Goal: Information Seeking & Learning: Learn about a topic

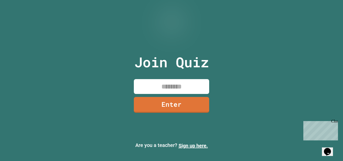
click at [184, 84] on input at bounding box center [171, 86] width 75 height 15
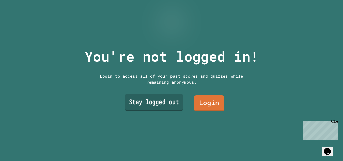
click at [172, 102] on link "Stay logged out" at bounding box center [154, 102] width 58 height 17
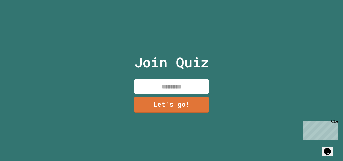
click at [172, 90] on input at bounding box center [171, 86] width 75 height 15
type input "*****"
click at [199, 110] on link "Let's go!" at bounding box center [171, 105] width 75 height 16
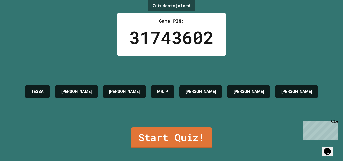
click at [208, 135] on link "Start Quiz!" at bounding box center [171, 137] width 81 height 21
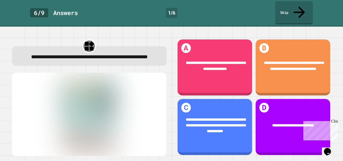
click at [227, 135] on div "**********" at bounding box center [215, 127] width 75 height 56
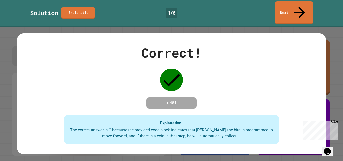
click at [272, 87] on div "Correct! + 451 Explanation: The correct answer is C because the provided code b…" at bounding box center [171, 93] width 309 height 101
click at [277, 101] on div "Correct! + 451 Explanation: The correct answer is C because the provided code b…" at bounding box center [171, 93] width 309 height 101
click at [276, 106] on div "Correct! + 451 Explanation: The correct answer is C because the provided code b…" at bounding box center [171, 93] width 309 height 101
click at [257, 85] on div "Correct! + 451 Explanation: The correct answer is C because the provided code b…" at bounding box center [171, 93] width 309 height 101
click at [252, 100] on div "Correct! + 451 Explanation: The correct answer is C because the provided code b…" at bounding box center [171, 93] width 309 height 101
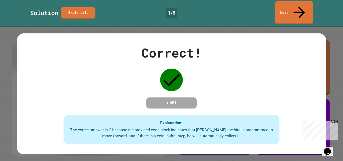
click at [249, 107] on div "Correct! + 451 Explanation: The correct answer is C because the provided code b…" at bounding box center [171, 93] width 309 height 101
click at [267, 106] on div "Correct! + 451 Explanation: The correct answer is C because the provided code b…" at bounding box center [171, 93] width 309 height 101
click at [336, 121] on div "Close" at bounding box center [335, 122] width 6 height 6
click at [292, 71] on div "Correct! + 451 Explanation: The correct answer is C because the provided code b…" at bounding box center [171, 93] width 309 height 101
click at [301, 7] on icon at bounding box center [299, 12] width 17 height 17
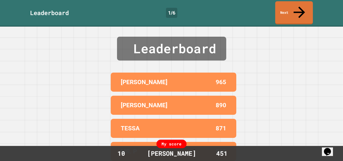
scroll to position [17, 0]
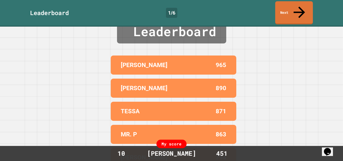
click at [301, 12] on link "Next" at bounding box center [294, 12] width 38 height 23
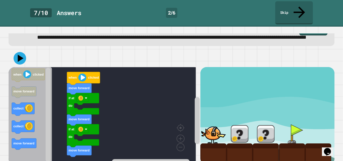
scroll to position [24, 0]
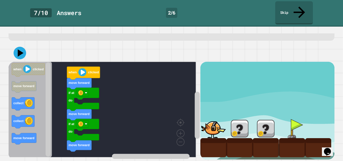
click at [21, 47] on icon at bounding box center [20, 53] width 13 height 13
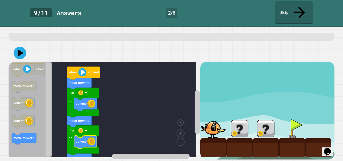
click at [17, 50] on icon at bounding box center [20, 53] width 13 height 13
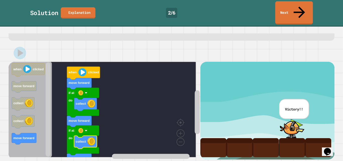
click at [309, 11] on link "Next" at bounding box center [294, 12] width 38 height 23
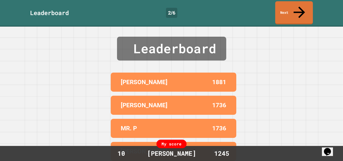
click at [301, 7] on icon at bounding box center [299, 12] width 11 height 11
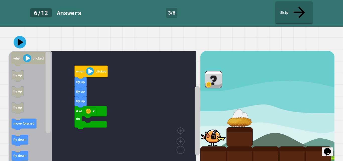
scroll to position [32, 0]
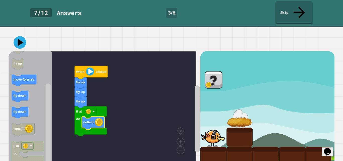
click at [20, 36] on icon at bounding box center [20, 42] width 13 height 13
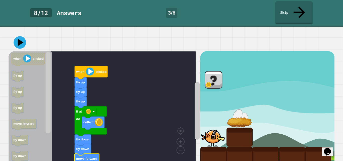
click at [21, 37] on button at bounding box center [20, 42] width 13 height 13
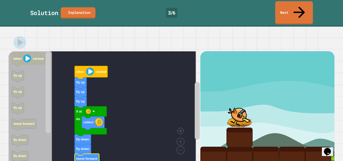
click at [297, 11] on link "Next" at bounding box center [294, 12] width 38 height 23
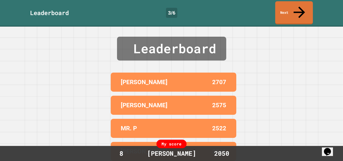
click at [303, 9] on link "Next" at bounding box center [294, 12] width 38 height 23
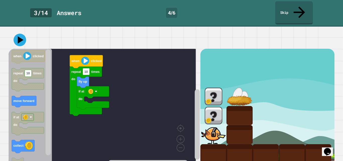
scroll to position [35, 0]
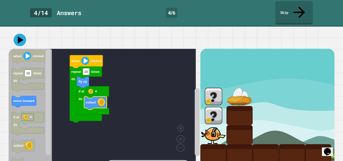
click at [25, 34] on icon at bounding box center [20, 40] width 13 height 13
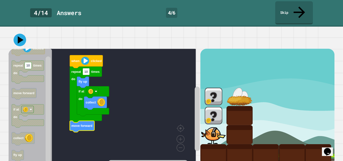
click at [21, 34] on icon at bounding box center [20, 40] width 13 height 13
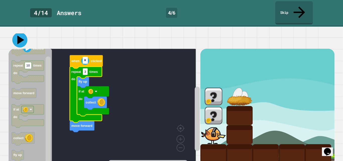
type input "*"
click at [20, 32] on icon at bounding box center [19, 39] width 15 height 15
type input "*"
click at [21, 36] on icon at bounding box center [20, 40] width 7 height 9
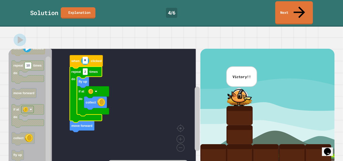
click at [291, 7] on link "Next" at bounding box center [294, 12] width 38 height 23
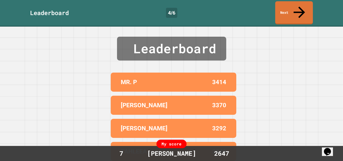
click at [290, 11] on link "Next" at bounding box center [294, 12] width 38 height 23
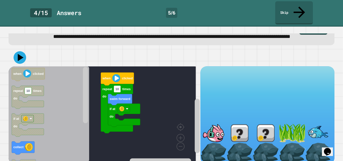
scroll to position [24, 0]
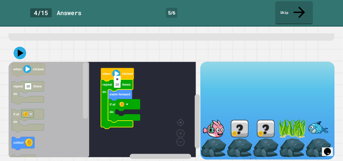
click at [118, 81] on input "**" at bounding box center [117, 79] width 7 height 7
type input "*"
click at [20, 51] on icon at bounding box center [20, 53] width 13 height 13
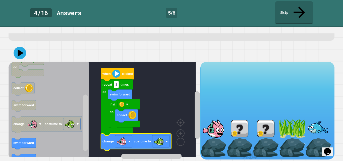
click at [23, 48] on icon at bounding box center [20, 53] width 13 height 13
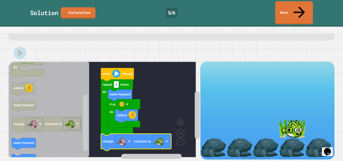
click at [297, 9] on link "Next" at bounding box center [294, 12] width 38 height 23
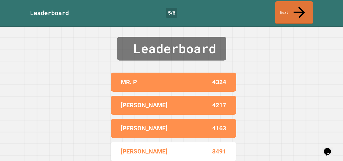
click at [303, 9] on link "Next" at bounding box center [294, 12] width 38 height 23
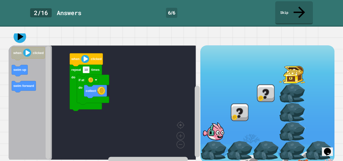
scroll to position [38, 0]
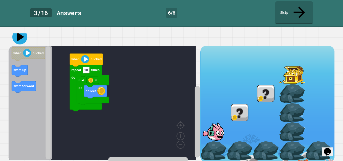
click at [19, 35] on icon at bounding box center [20, 37] width 7 height 9
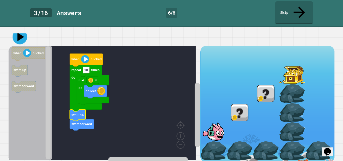
click at [20, 33] on icon at bounding box center [20, 37] width 7 height 9
click at [295, 6] on link "Skip" at bounding box center [294, 12] width 37 height 24
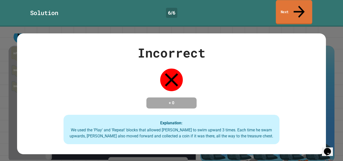
click at [285, 6] on link "Next" at bounding box center [294, 12] width 36 height 24
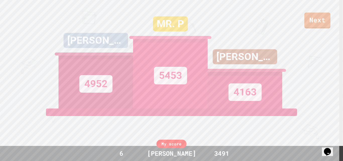
click at [286, 33] on div "Next [PERSON_NAME] 4952 MR. P 5453 [PERSON_NAME] 4163 View leaderboard" at bounding box center [171, 80] width 343 height 161
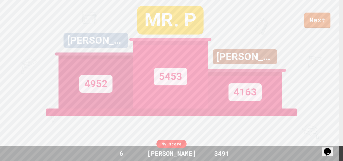
click at [286, 33] on div "Next [PERSON_NAME] 4952 MR. P 5453 [PERSON_NAME] 4163 View leaderboard" at bounding box center [171, 80] width 343 height 161
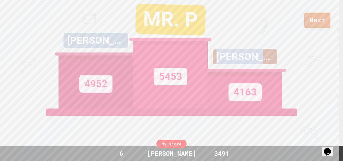
click at [286, 33] on div "Next [PERSON_NAME] 4952 MR. P 5453 [PERSON_NAME] 4163 View leaderboard" at bounding box center [171, 80] width 343 height 161
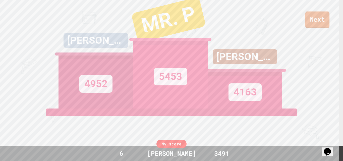
click at [316, 25] on link "Next" at bounding box center [318, 20] width 24 height 17
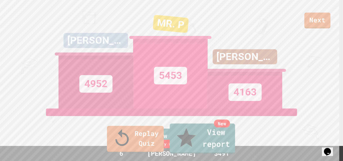
click at [193, 143] on link "New View report" at bounding box center [202, 139] width 65 height 30
